Goal: Find specific page/section: Find specific page/section

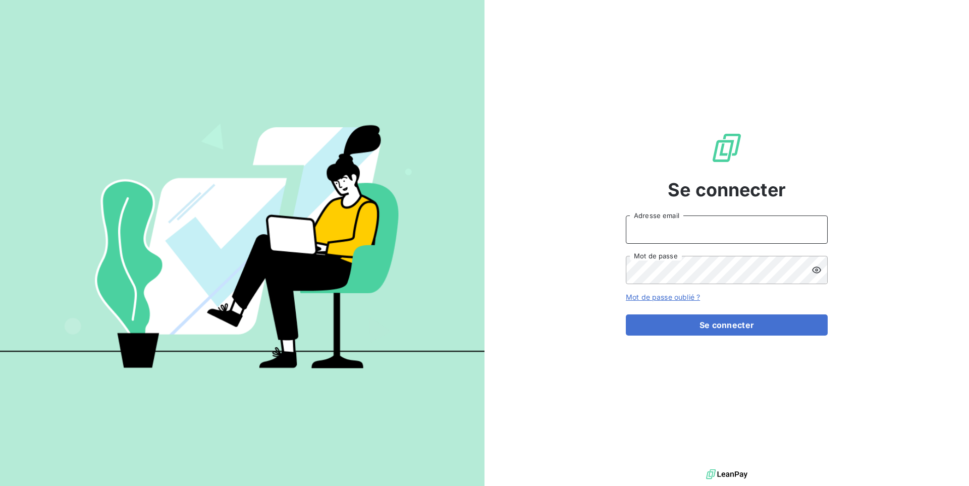
click at [720, 227] on input "Adresse email" at bounding box center [727, 230] width 202 height 28
type input "admin@gdsreunion"
click at [626, 314] on button "Se connecter" at bounding box center [727, 324] width 202 height 21
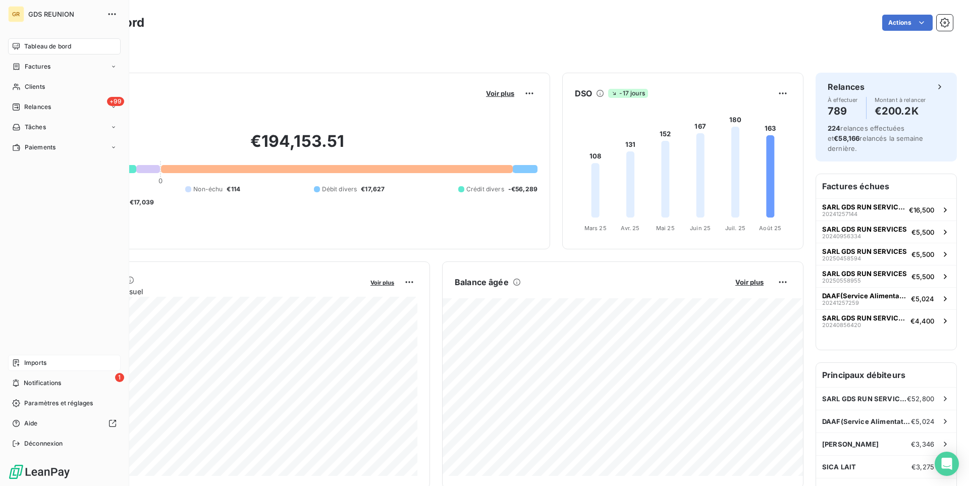
click at [62, 360] on div "Imports" at bounding box center [64, 363] width 113 height 16
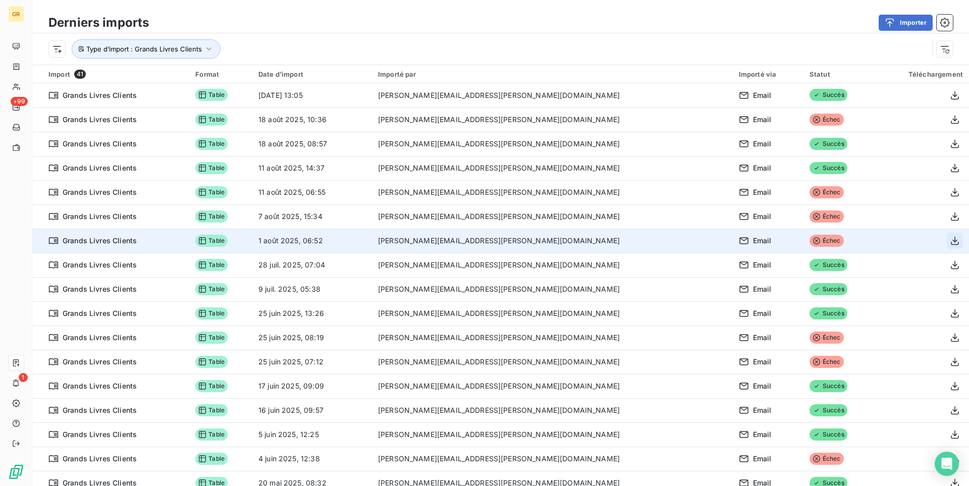
click at [949, 241] on button "button" at bounding box center [955, 241] width 16 height 16
